Goal: Navigation & Orientation: Find specific page/section

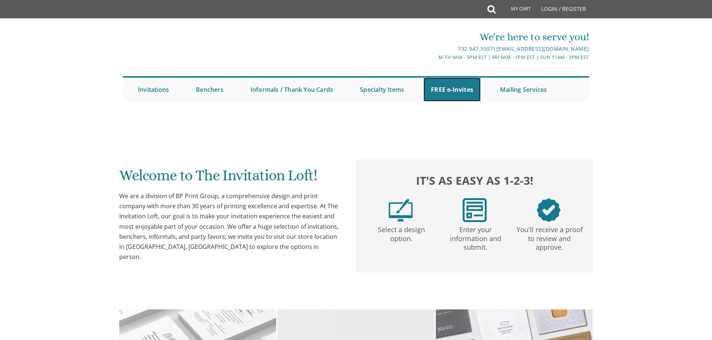
click at [457, 92] on link "FREE e-Invites" at bounding box center [451, 90] width 57 height 24
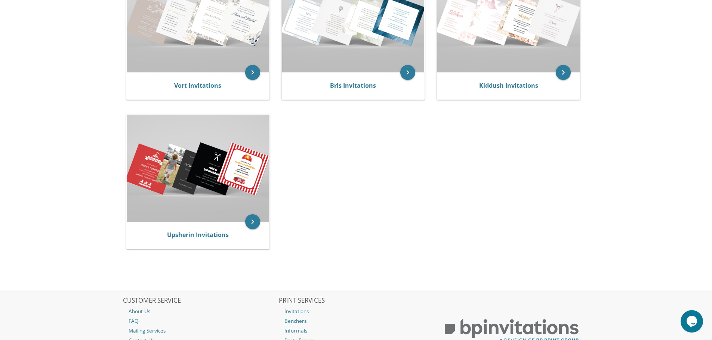
scroll to position [192, 0]
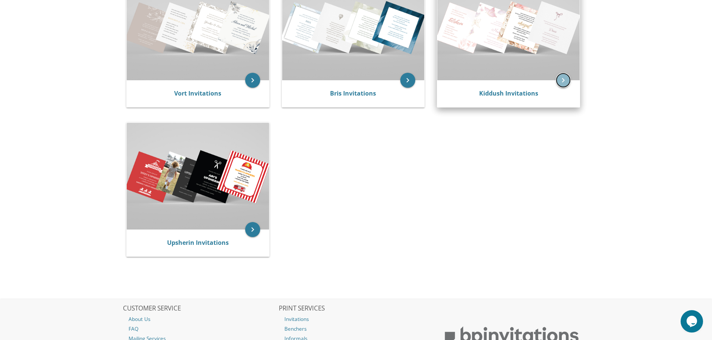
click at [564, 81] on icon "keyboard_arrow_right" at bounding box center [563, 80] width 15 height 15
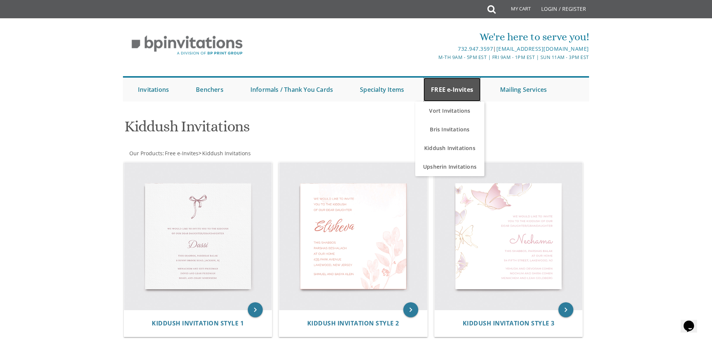
click at [450, 82] on link "FREE e-Invites" at bounding box center [451, 90] width 57 height 24
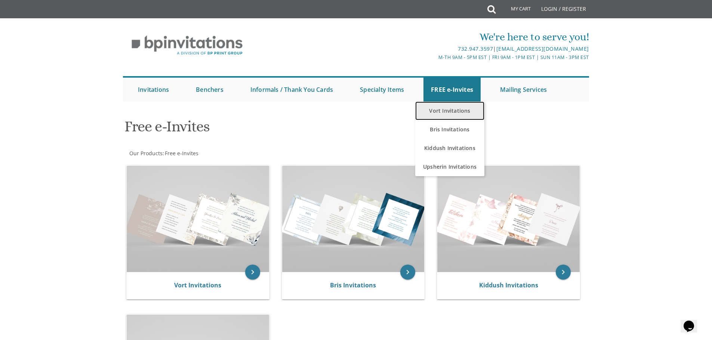
click at [451, 110] on link "Vort Invitations" at bounding box center [449, 111] width 69 height 19
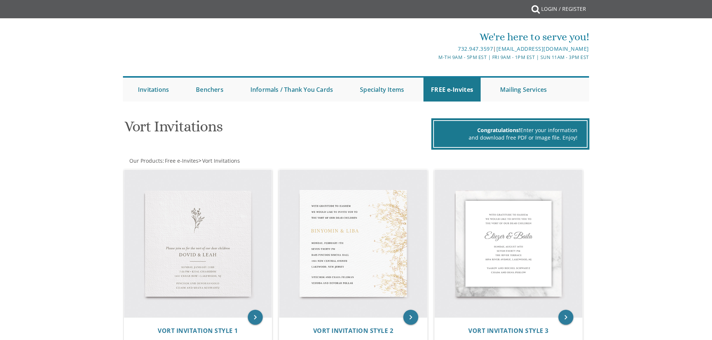
click at [455, 113] on div at bounding box center [356, 108] width 478 height 7
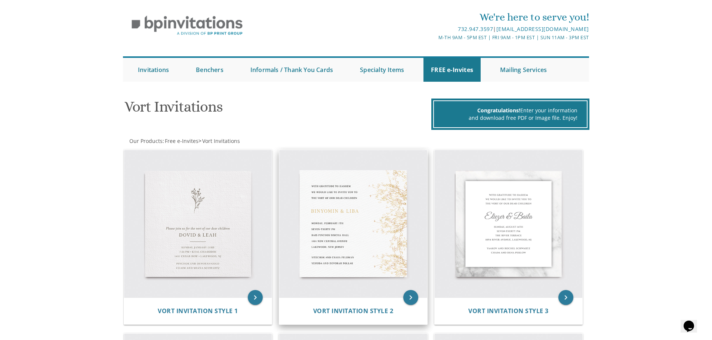
scroll to position [37, 0]
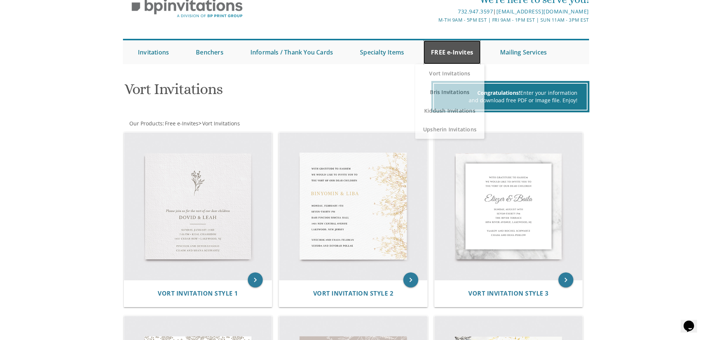
click at [465, 58] on link "FREE e-Invites" at bounding box center [451, 52] width 57 height 24
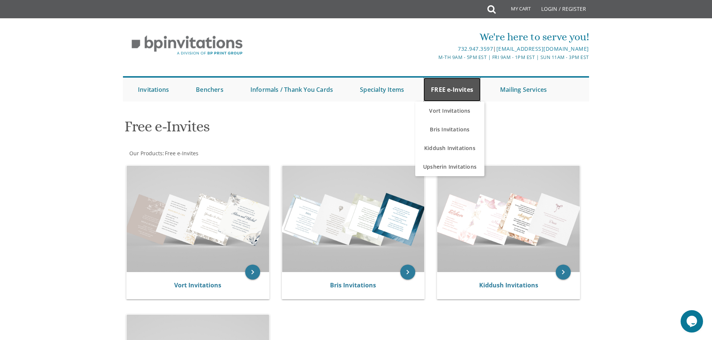
click at [457, 91] on link "FREE e-Invites" at bounding box center [451, 90] width 57 height 24
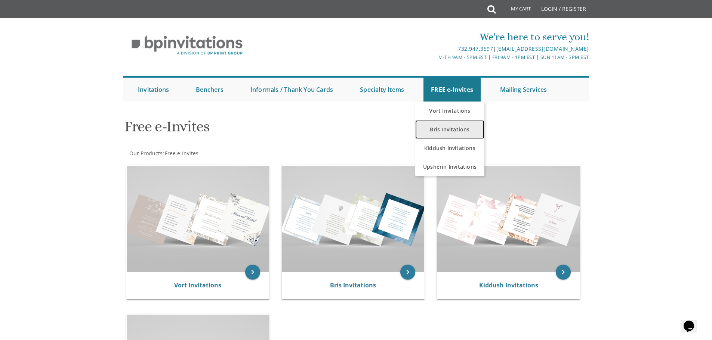
click at [454, 129] on link "Bris Invitations" at bounding box center [449, 129] width 69 height 19
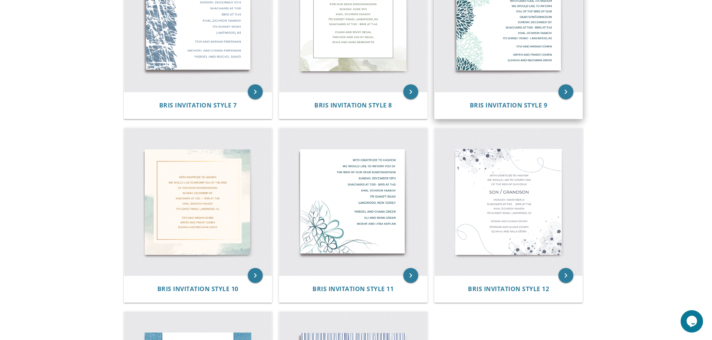
scroll to position [518, 0]
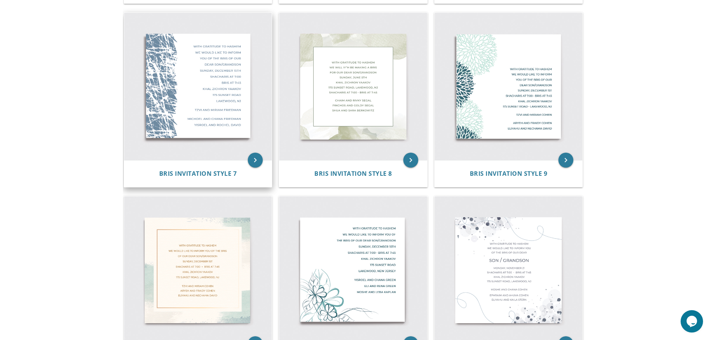
click at [192, 68] on img at bounding box center [198, 87] width 148 height 148
